Goal: Find specific page/section: Find specific page/section

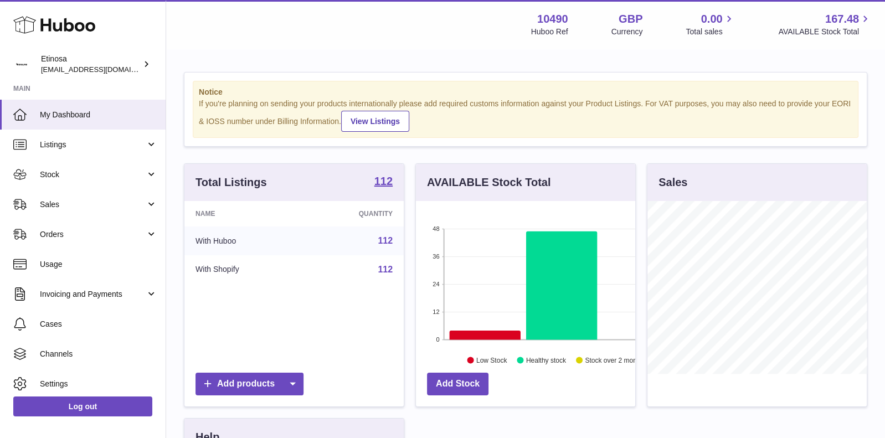
scroll to position [172, 220]
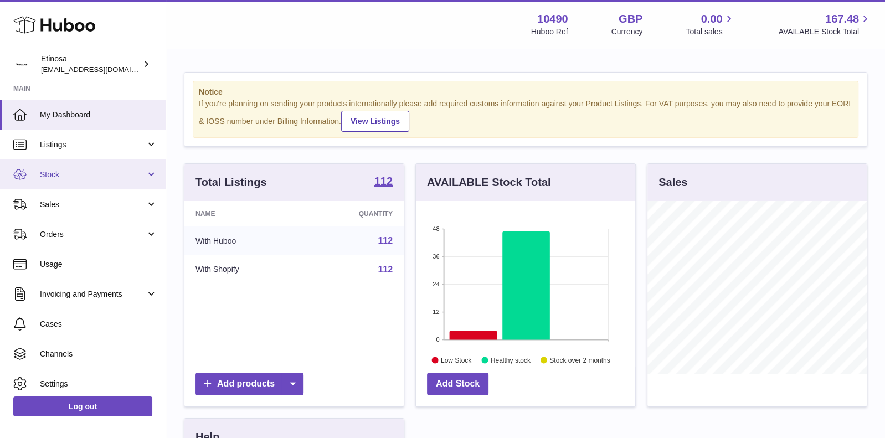
click at [139, 178] on span "Stock" at bounding box center [93, 174] width 106 height 11
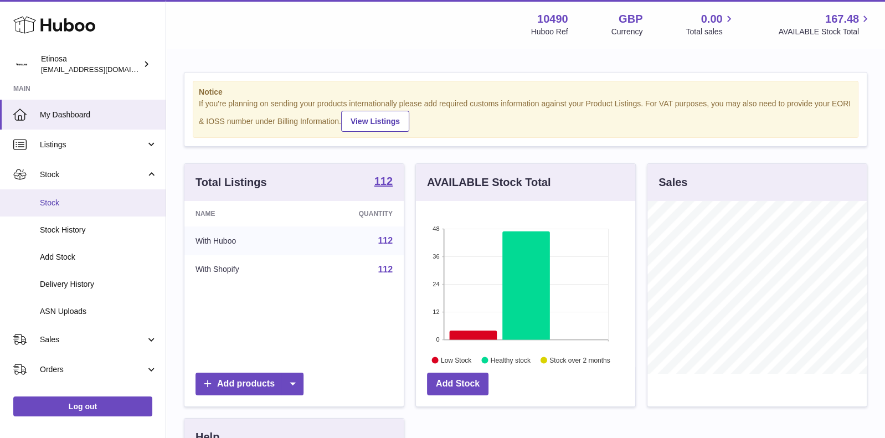
click at [69, 211] on link "Stock" at bounding box center [83, 202] width 166 height 27
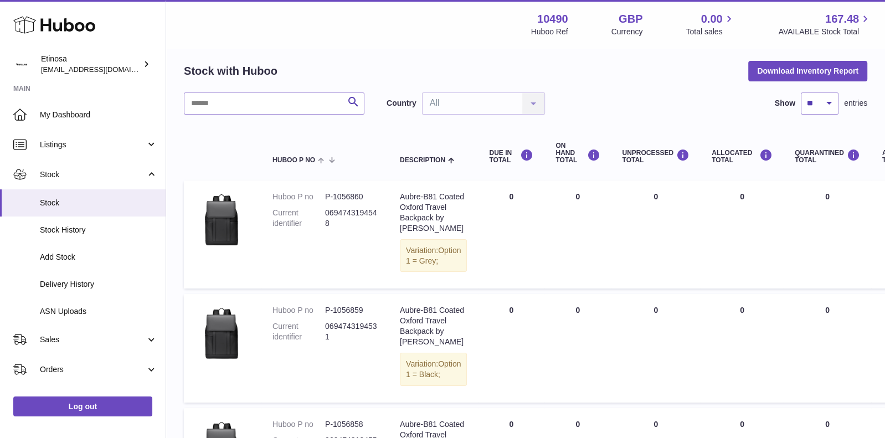
scroll to position [39, 0]
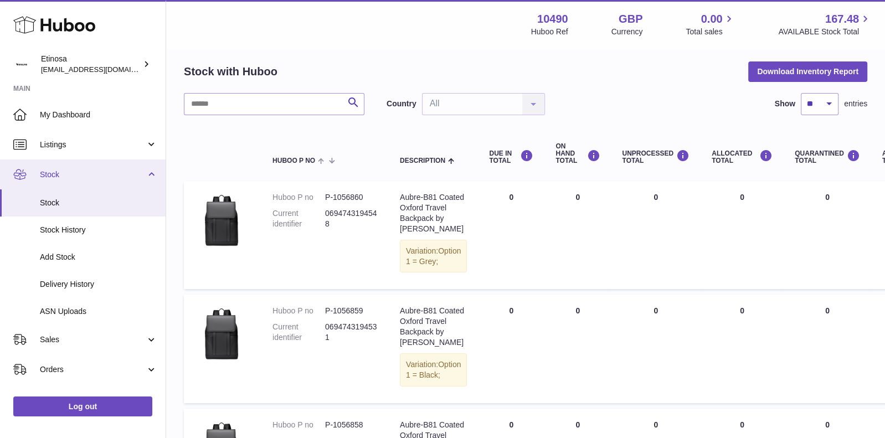
click at [140, 179] on link "Stock" at bounding box center [83, 174] width 166 height 30
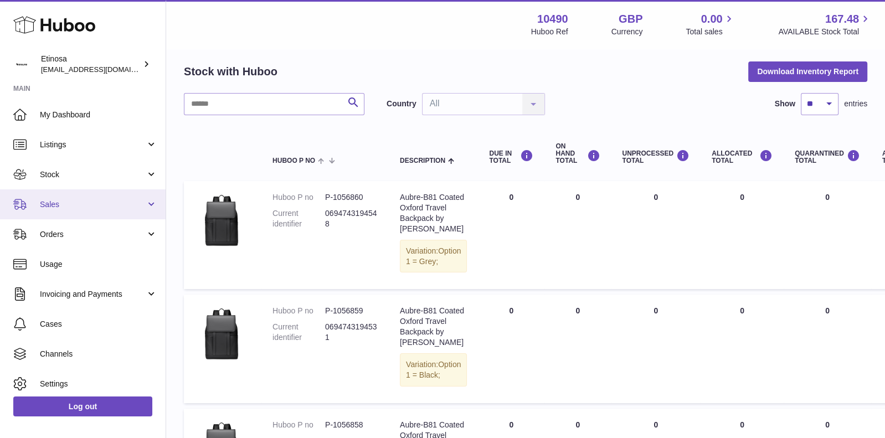
click at [99, 200] on span "Sales" at bounding box center [93, 204] width 106 height 11
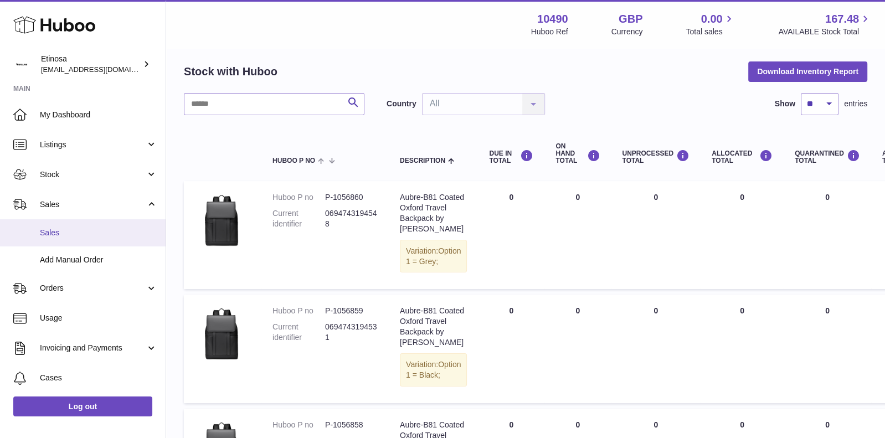
click at [75, 229] on span "Sales" at bounding box center [98, 233] width 117 height 11
